Goal: Task Accomplishment & Management: Use online tool/utility

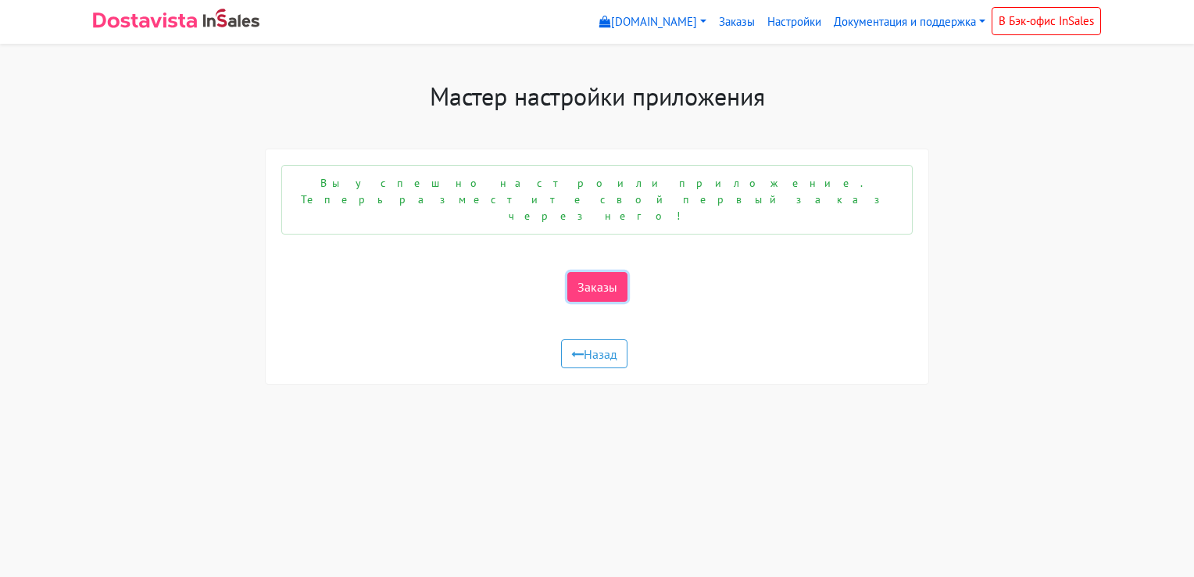
click at [597, 272] on link "Заказы" at bounding box center [597, 287] width 60 height 30
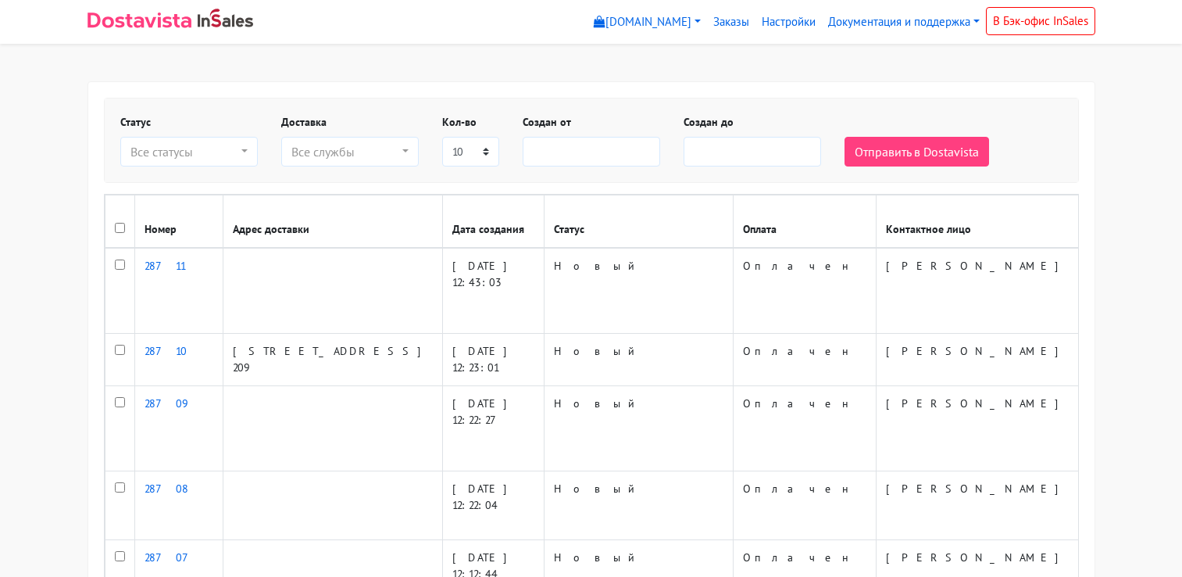
select select
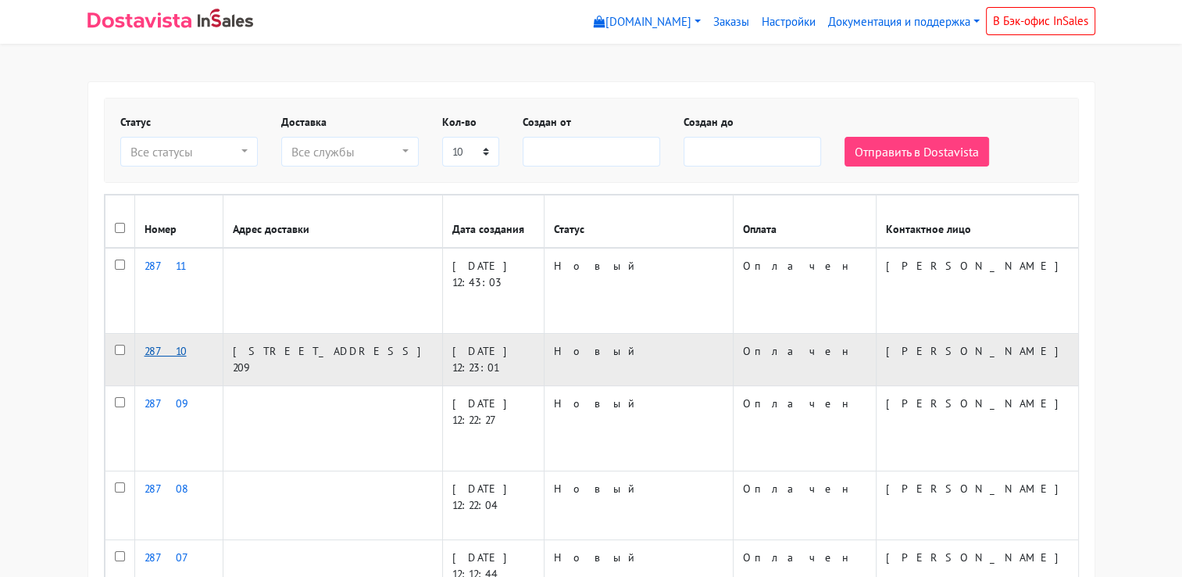
click at [152, 344] on link "28710" at bounding box center [166, 351] width 42 height 14
click at [118, 345] on input "checkbox" at bounding box center [120, 350] width 10 height 10
checkbox input "true"
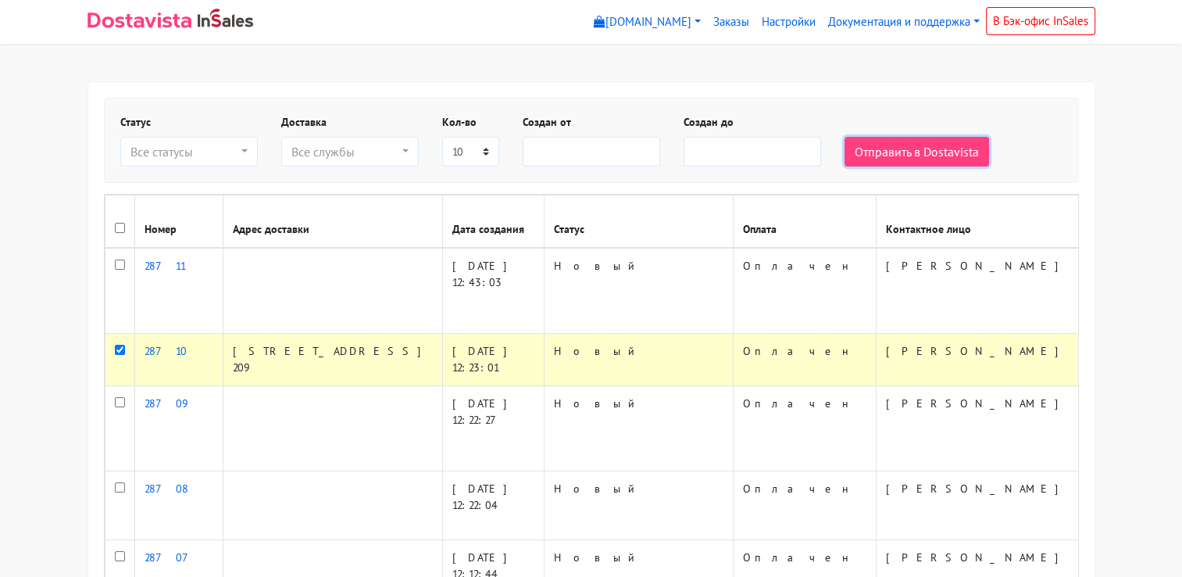
click at [921, 148] on button "Отправить в Dostavista" at bounding box center [917, 152] width 145 height 30
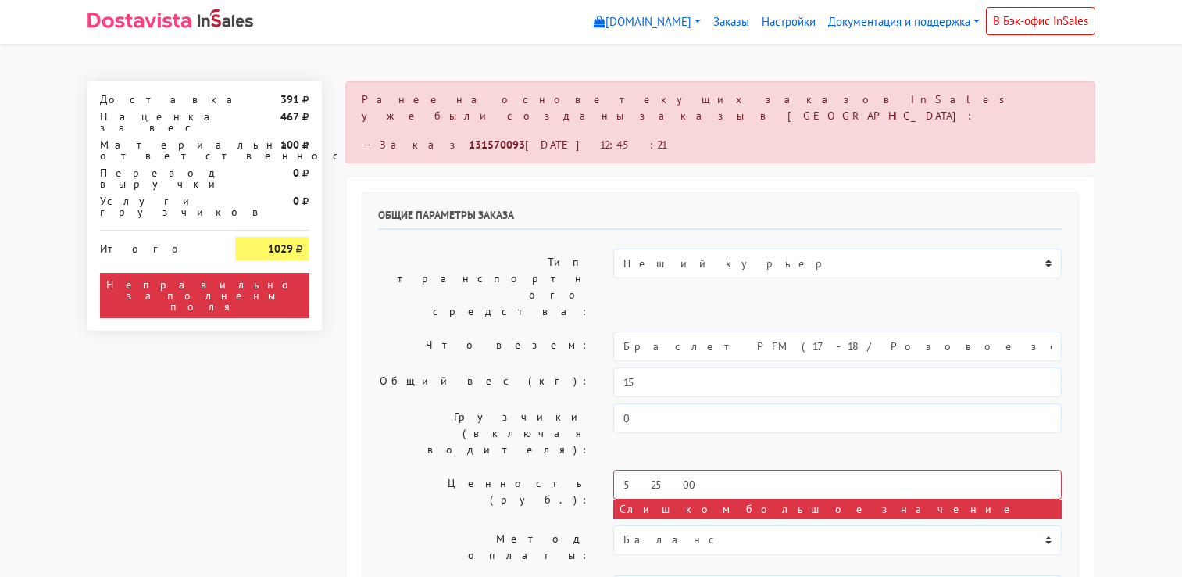
select select "10:00"
